Goal: Transaction & Acquisition: Purchase product/service

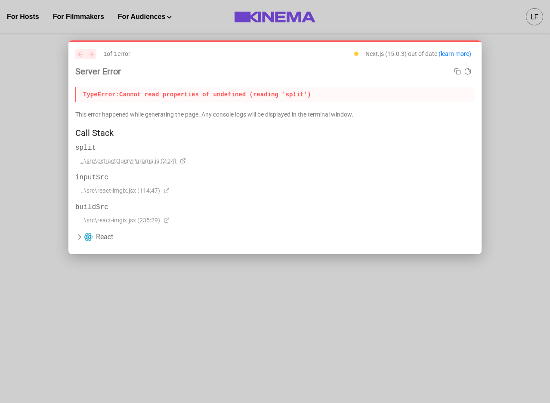
click at [150, 159] on span "..\src\extractQueryParams.js (2:24)" at bounding box center [128, 161] width 96 height 9
click at [135, 161] on span "..\src\extractQueryParams.js (2:24)" at bounding box center [128, 161] width 96 height 9
drag, startPoint x: 149, startPoint y: 164, endPoint x: 4, endPoint y: 151, distance: 145.9
click at [68, 161] on div "previous next 1 of 1 error Next.js (15.0.3) out of date (learn more) Server Err…" at bounding box center [275, 201] width 550 height 403
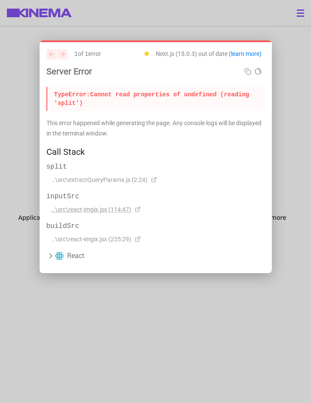
click at [92, 212] on span "..\src\react-imgix.jsx (114:47)" at bounding box center [92, 209] width 80 height 9
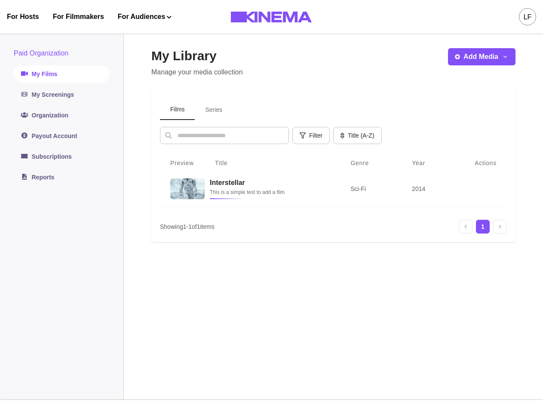
click at [55, 77] on link "My Films" at bounding box center [62, 73] width 96 height 17
click at [212, 109] on button "Series" at bounding box center [214, 110] width 38 height 20
click at [174, 194] on div at bounding box center [186, 189] width 35 height 21
click at [474, 191] on icon "Edit" at bounding box center [474, 188] width 7 height 7
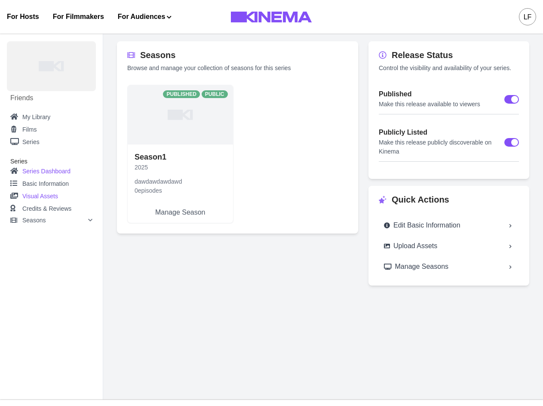
click at [44, 195] on link "Visual Assets" at bounding box center [51, 196] width 82 height 12
click at [41, 195] on link "Visual Assets" at bounding box center [51, 196] width 82 height 12
click at [25, 196] on link "Visual Assets" at bounding box center [51, 196] width 82 height 12
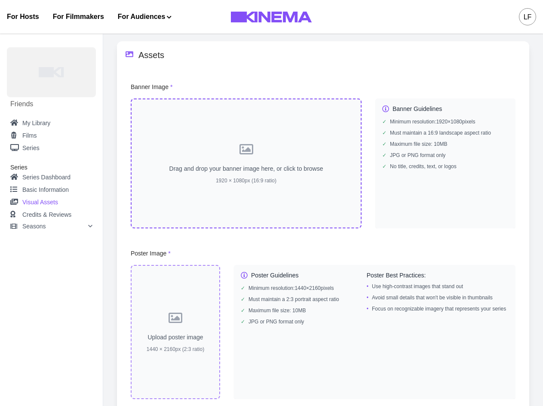
click at [293, 194] on div "Drag and drop your banner image here, or click to browse 1920 × 1080px (16:9 ra…" at bounding box center [246, 164] width 231 height 130
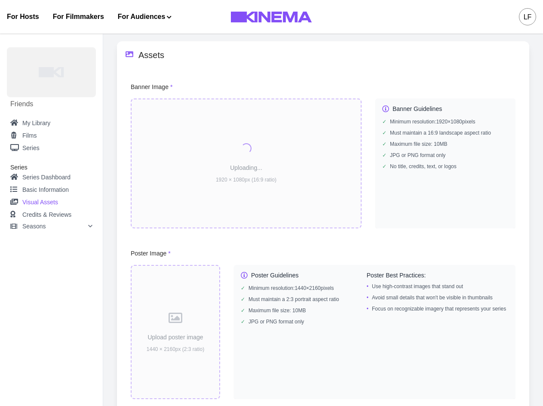
click at [184, 296] on div "Upload poster image 1440 × 2160px (2:3 ratio)" at bounding box center [175, 332] width 89 height 134
click at [179, 328] on div "Upload poster image 1440 × 2160px (2:3 ratio)" at bounding box center [175, 332] width 89 height 134
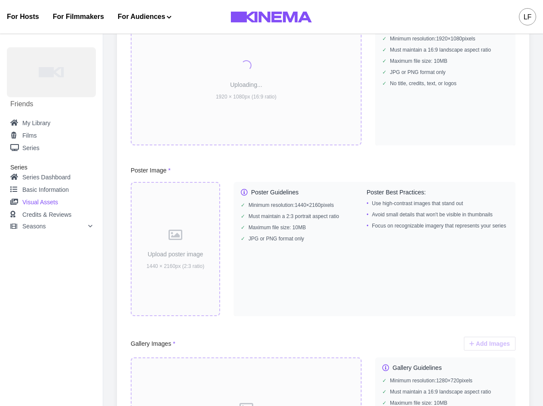
scroll to position [86, 0]
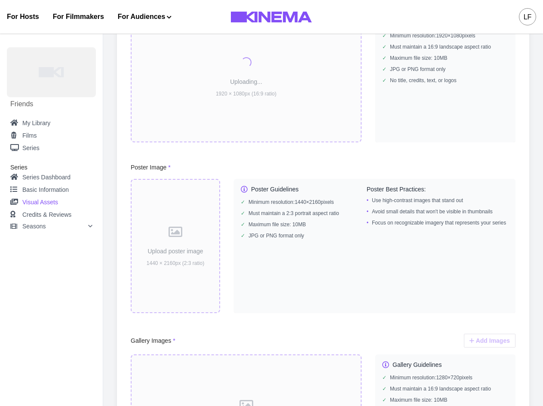
click at [183, 253] on div "Upload poster image 1440 × 2160px (2:3 ratio)" at bounding box center [175, 246] width 89 height 134
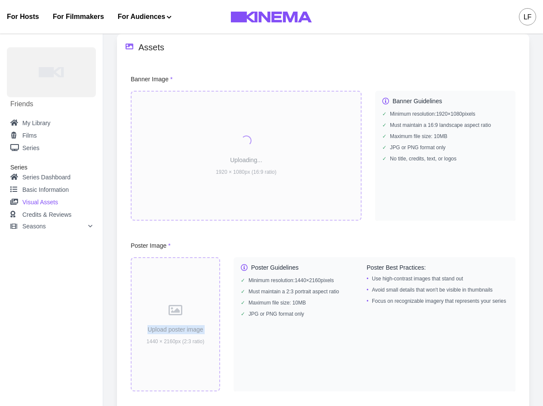
scroll to position [0, 0]
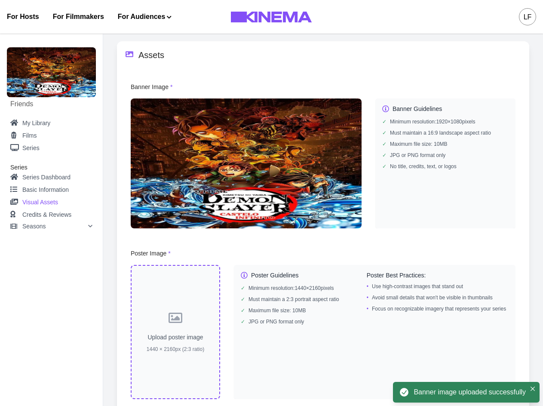
click at [164, 321] on div "Upload poster image 1440 × 2160px (2:3 ratio)" at bounding box center [175, 332] width 89 height 134
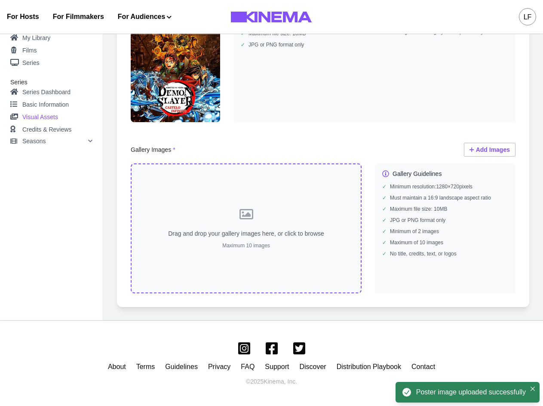
scroll to position [278, 0]
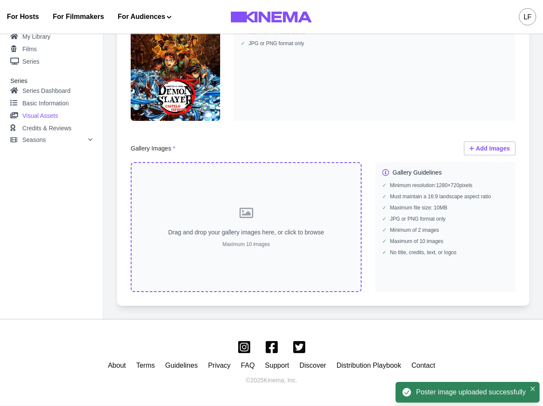
click at [275, 217] on div "Drag and drop your gallery images here, or click to browse Maximum 10 images" at bounding box center [246, 227] width 231 height 130
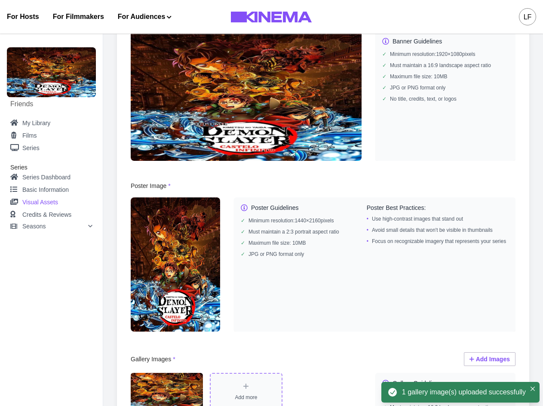
scroll to position [34, 0]
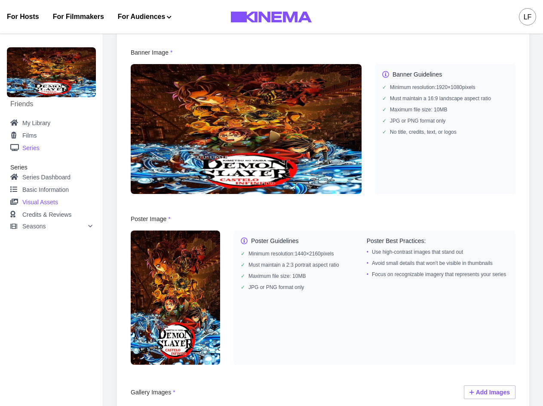
click at [35, 147] on link "Series" at bounding box center [51, 148] width 82 height 11
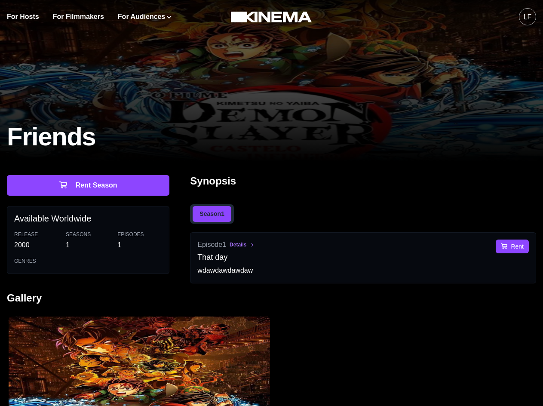
scroll to position [86, 0]
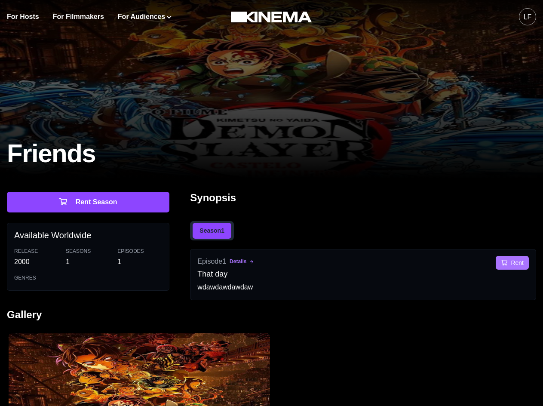
click at [311, 263] on button "Rent" at bounding box center [512, 263] width 33 height 14
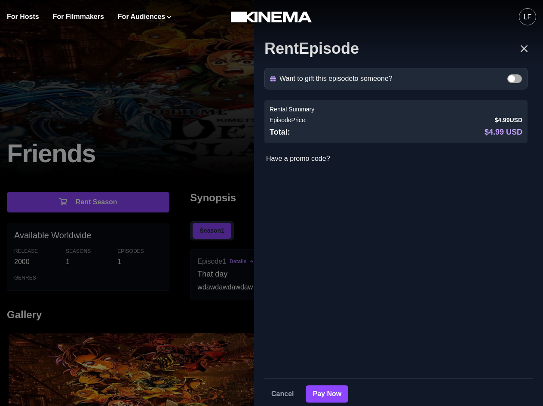
drag, startPoint x: 106, startPoint y: 228, endPoint x: 102, endPoint y: 225, distance: 5.3
click at [102, 226] on div "Rent Episode Want to gift this episode to someone? Gift Recipients Recipient Na…" at bounding box center [271, 203] width 543 height 406
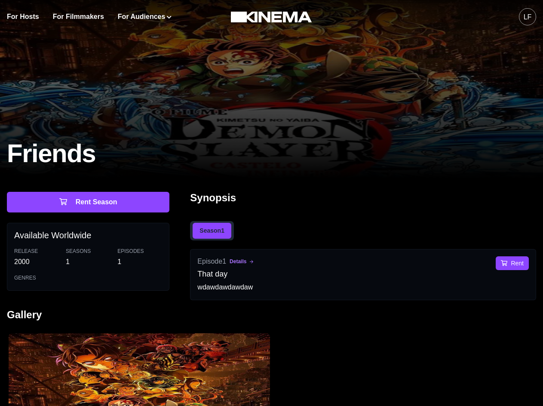
click at [87, 257] on p "1" at bounding box center [88, 262] width 45 height 10
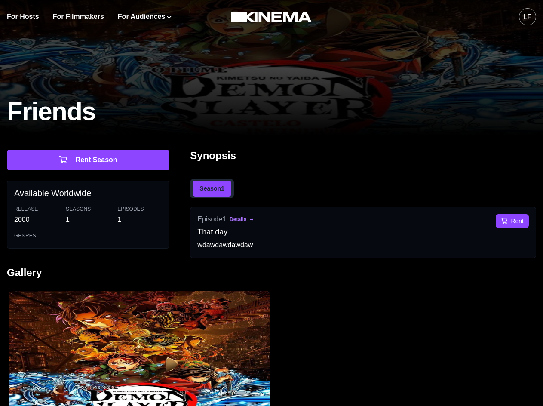
scroll to position [117, 0]
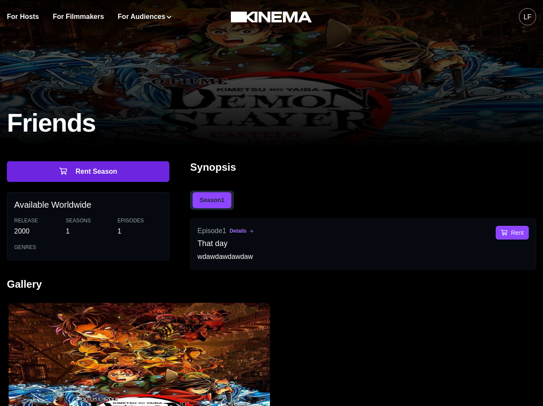
click at [105, 181] on button "Rent Season" at bounding box center [88, 171] width 163 height 21
select select "**********"
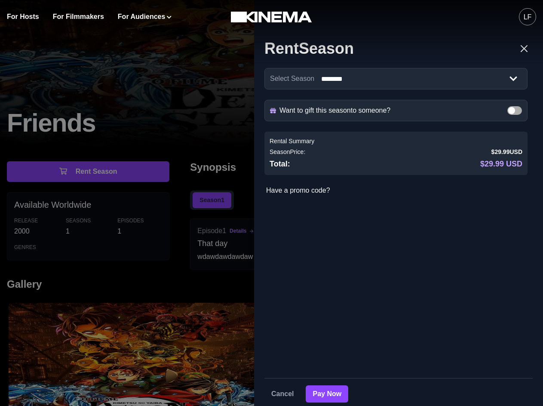
click at [141, 252] on div "**********" at bounding box center [271, 203] width 543 height 406
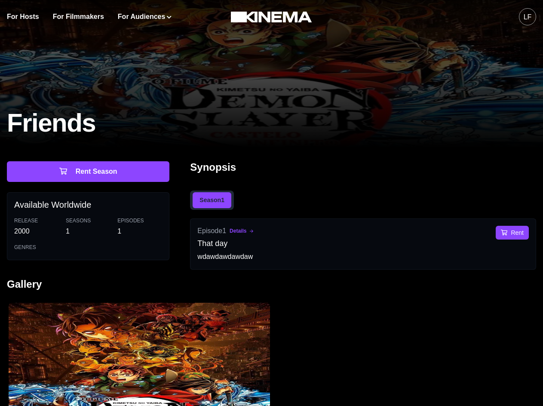
click at [244, 233] on button "Details" at bounding box center [242, 231] width 24 height 6
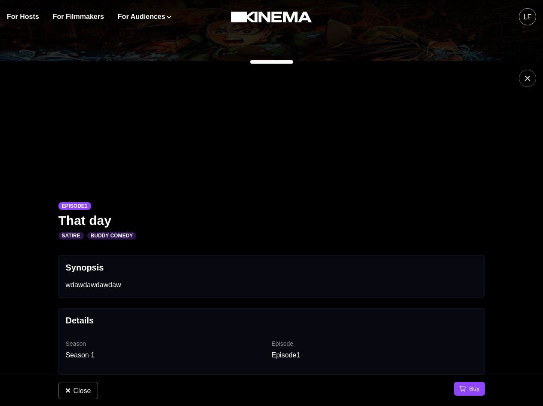
scroll to position [55, 0]
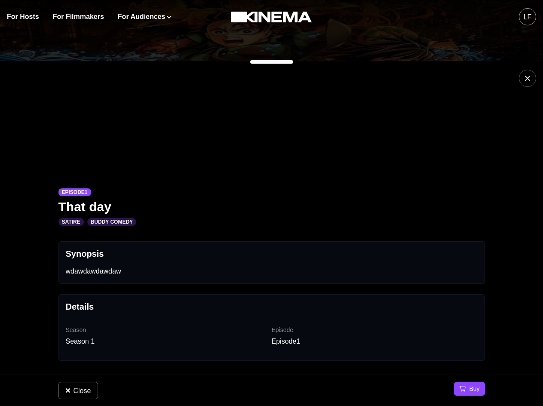
drag, startPoint x: 86, startPoint y: 392, endPoint x: 91, endPoint y: 386, distance: 7.7
click at [87, 391] on button "Close" at bounding box center [79, 390] width 40 height 17
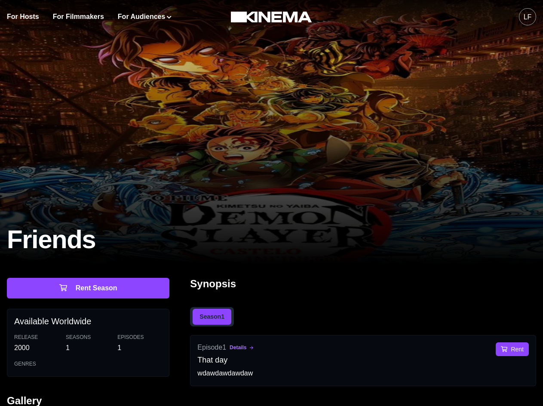
scroll to position [246, 0]
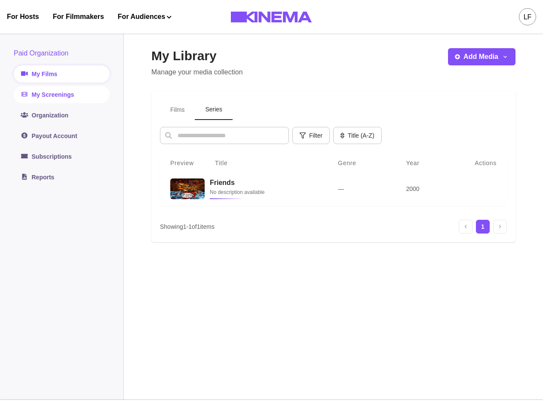
click at [74, 95] on link "My Screenings" at bounding box center [62, 94] width 96 height 17
click at [65, 94] on link "My Screenings" at bounding box center [62, 94] width 96 height 17
click at [46, 97] on link "My Screenings" at bounding box center [62, 94] width 96 height 17
click at [59, 92] on link "My Screenings" at bounding box center [62, 94] width 96 height 17
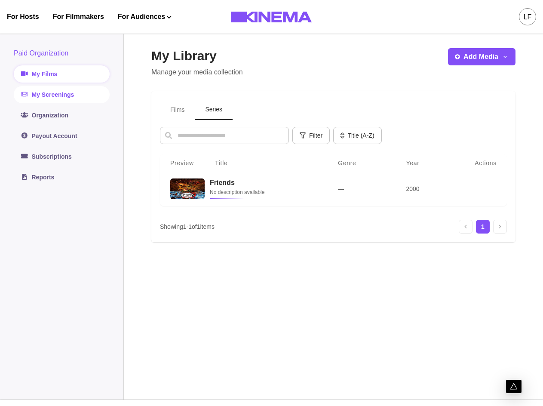
click at [59, 92] on link "My Screenings" at bounding box center [62, 94] width 96 height 17
click at [49, 117] on link "Organization" at bounding box center [62, 115] width 96 height 17
click at [58, 94] on link "My Screenings" at bounding box center [62, 94] width 96 height 17
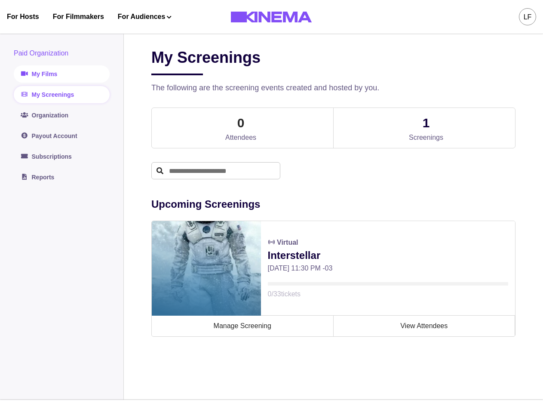
click at [47, 69] on link "My Films" at bounding box center [62, 73] width 96 height 17
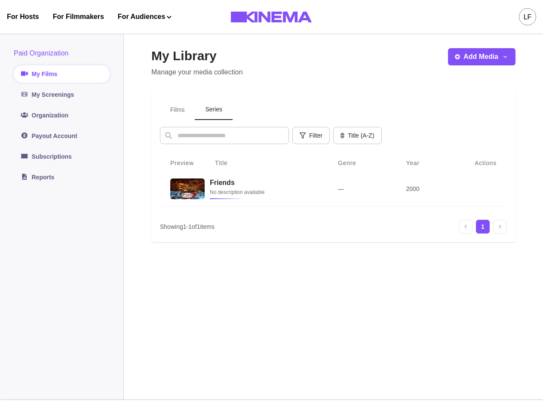
click at [225, 112] on button "Series" at bounding box center [214, 110] width 38 height 20
click at [497, 194] on div at bounding box center [482, 189] width 31 height 14
click at [493, 190] on icon "More options" at bounding box center [491, 188] width 7 height 7
click at [342, 203] on td "—" at bounding box center [362, 189] width 69 height 35
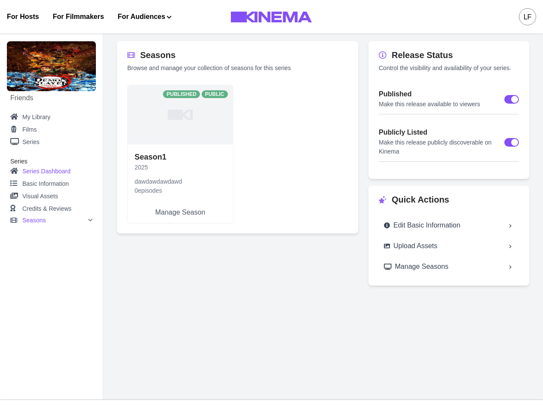
click at [89, 219] on icon at bounding box center [90, 220] width 5 height 5
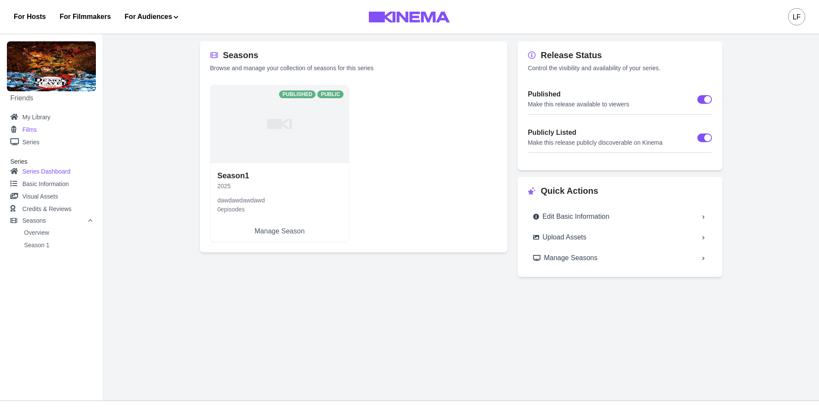
click at [37, 131] on link "Films" at bounding box center [51, 129] width 82 height 11
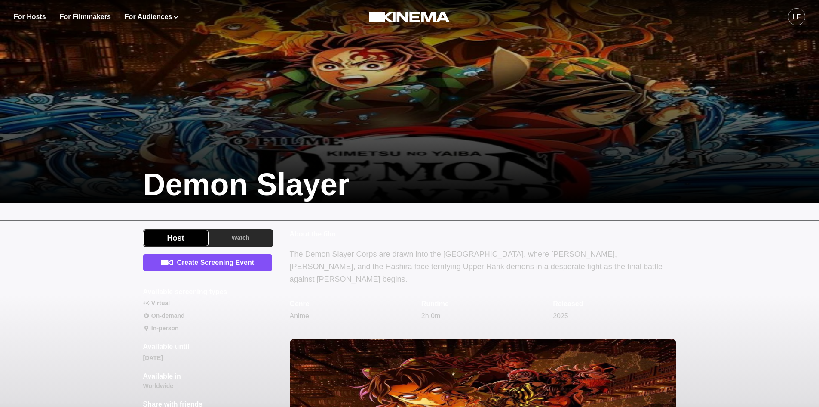
scroll to position [172, 0]
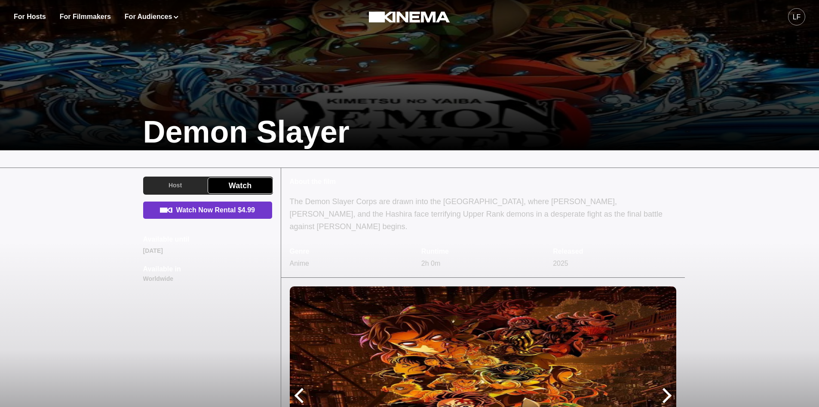
click at [197, 213] on link "Watch Now Rental $4.99" at bounding box center [207, 209] width 129 height 17
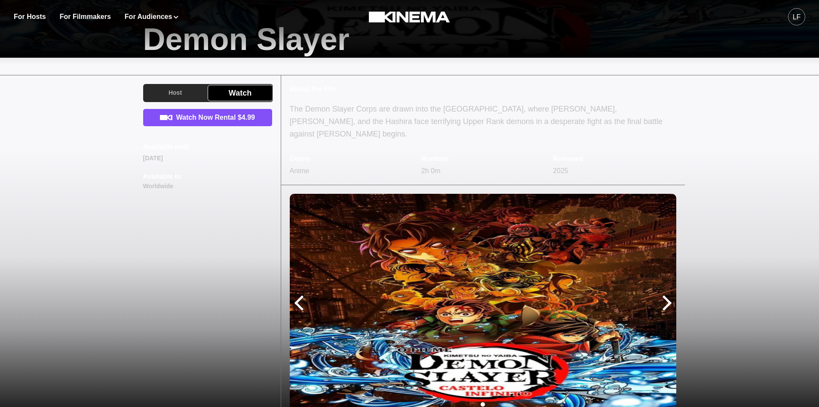
scroll to position [301, 0]
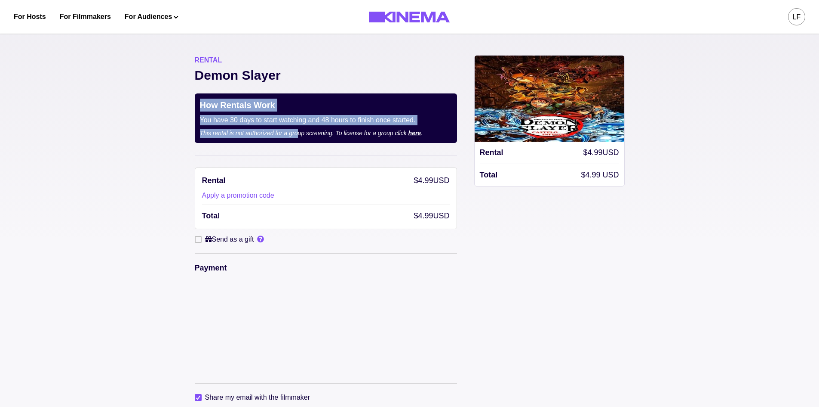
drag, startPoint x: 203, startPoint y: 102, endPoint x: 301, endPoint y: 129, distance: 102.2
click at [301, 129] on div "How Rentals Work You have 30 days to start watching and 48 hours to finish once…" at bounding box center [326, 117] width 262 height 49
click at [301, 136] on icon "This rental is not authorized for a group screening. To license for a group cli…" at bounding box center [326, 133] width 252 height 9
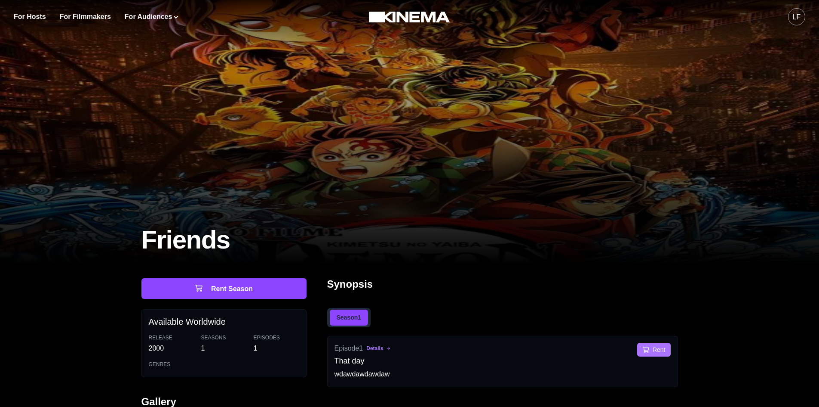
click at [658, 348] on button "Rent" at bounding box center [654, 349] width 33 height 14
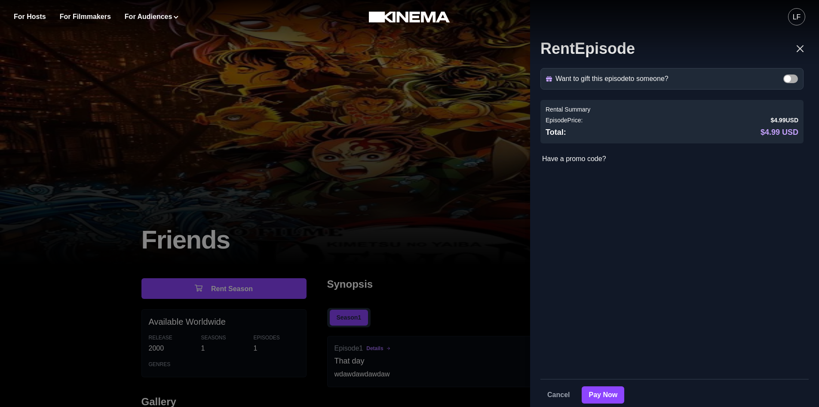
click at [136, 286] on div "Rent Episode Want to gift this episode to someone? Gift Recipients Recipient Na…" at bounding box center [409, 203] width 819 height 407
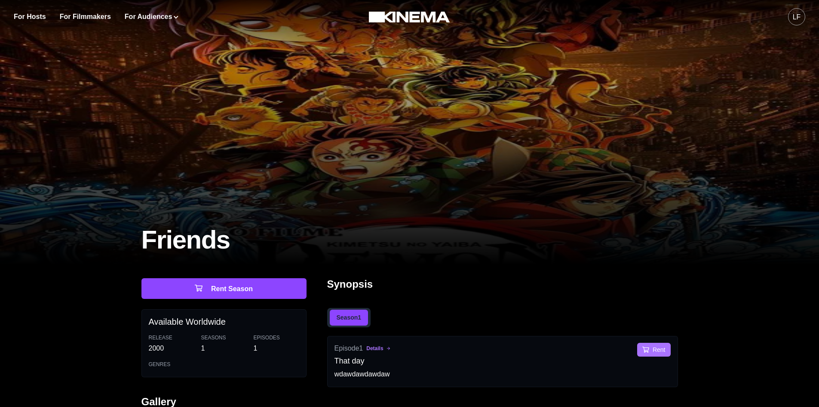
click at [652, 353] on button "Rent" at bounding box center [654, 349] width 33 height 14
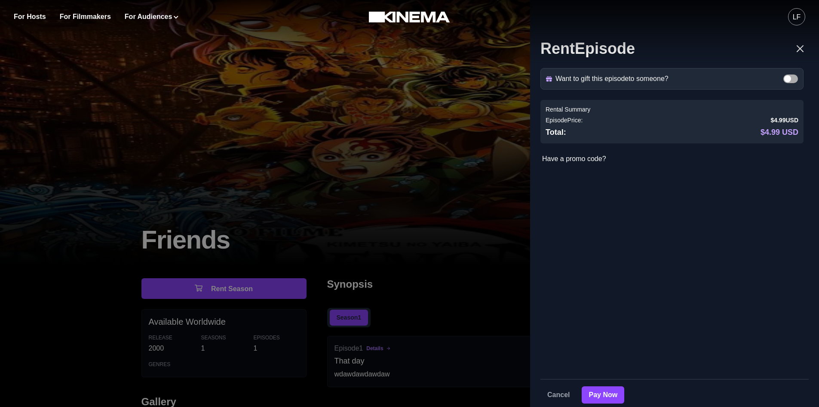
click at [787, 80] on span at bounding box center [788, 78] width 7 height 7
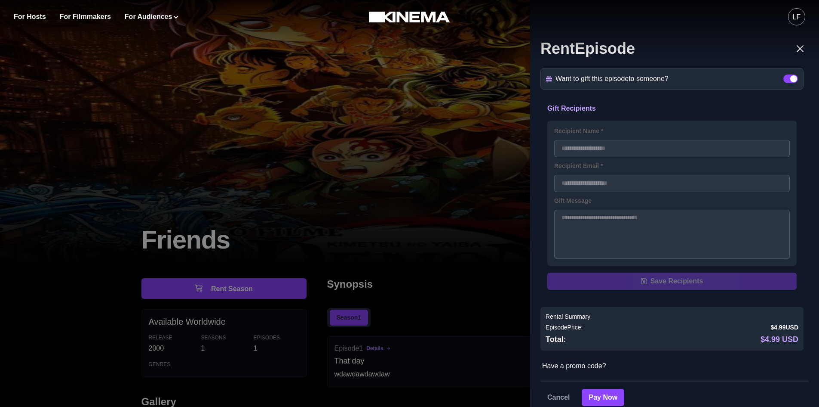
click at [791, 80] on span at bounding box center [794, 78] width 7 height 7
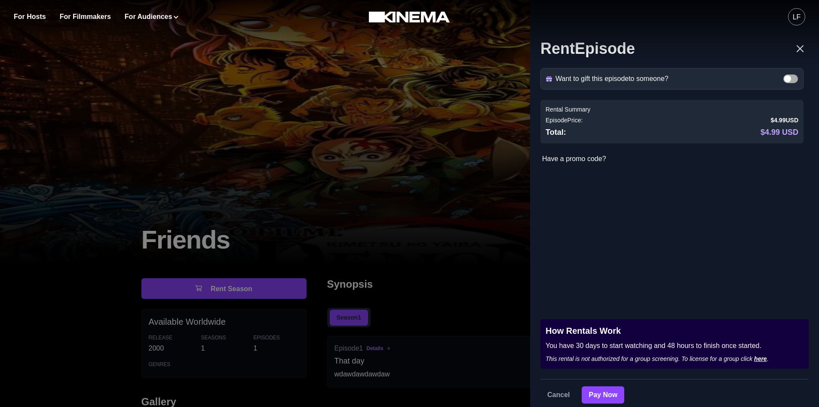
click at [597, 260] on div "Want to gift this episode to someone? Gift Recipients Recipient Name * Recipien…" at bounding box center [675, 174] width 268 height 213
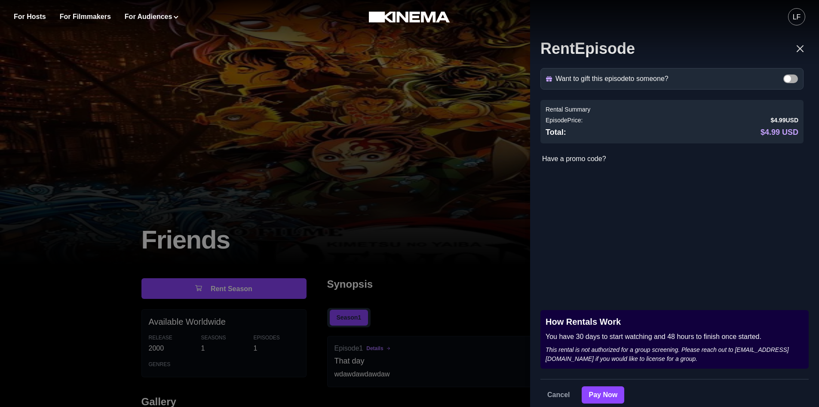
click at [333, 151] on div "Rent Episode Want to gift this episode to someone? Gift Recipients Recipient Na…" at bounding box center [409, 203] width 819 height 407
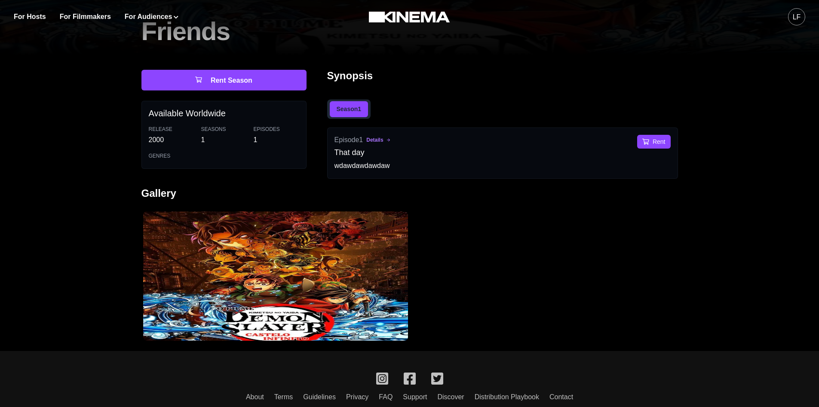
scroll to position [215, 0]
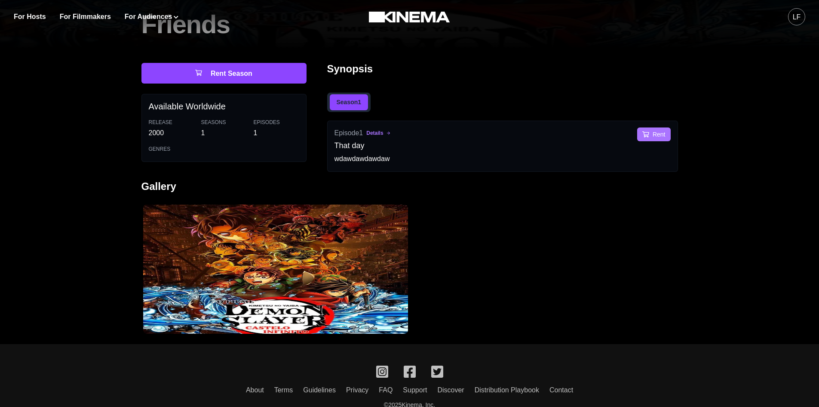
click at [658, 135] on button "Rent" at bounding box center [654, 134] width 33 height 14
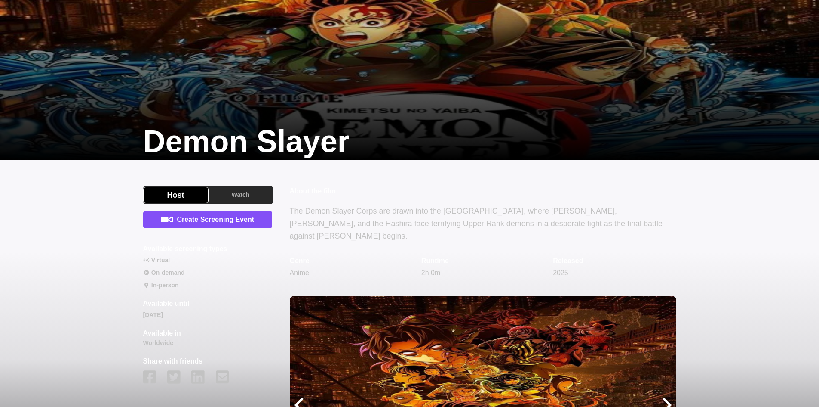
scroll to position [172, 0]
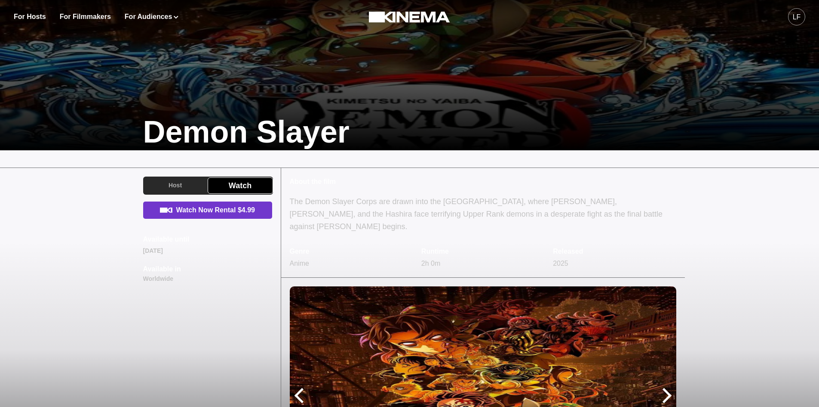
click at [244, 213] on link "Watch Now Rental $4.99" at bounding box center [207, 209] width 129 height 17
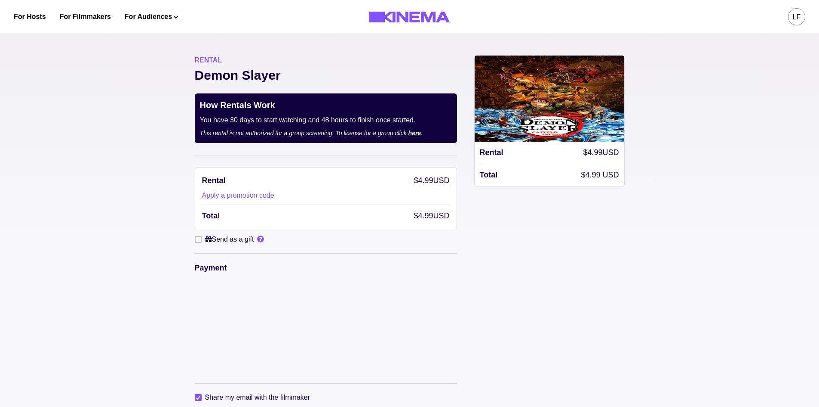
click at [419, 135] on link "here" at bounding box center [415, 132] width 13 height 7
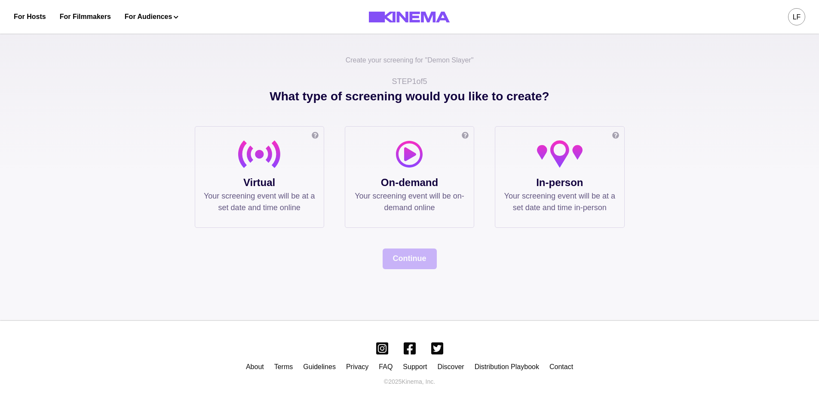
click at [418, 134] on div "On-demand Allow your audience to watch on their own time, within a date range t…" at bounding box center [409, 177] width 129 height 102
